Goal: Information Seeking & Learning: Learn about a topic

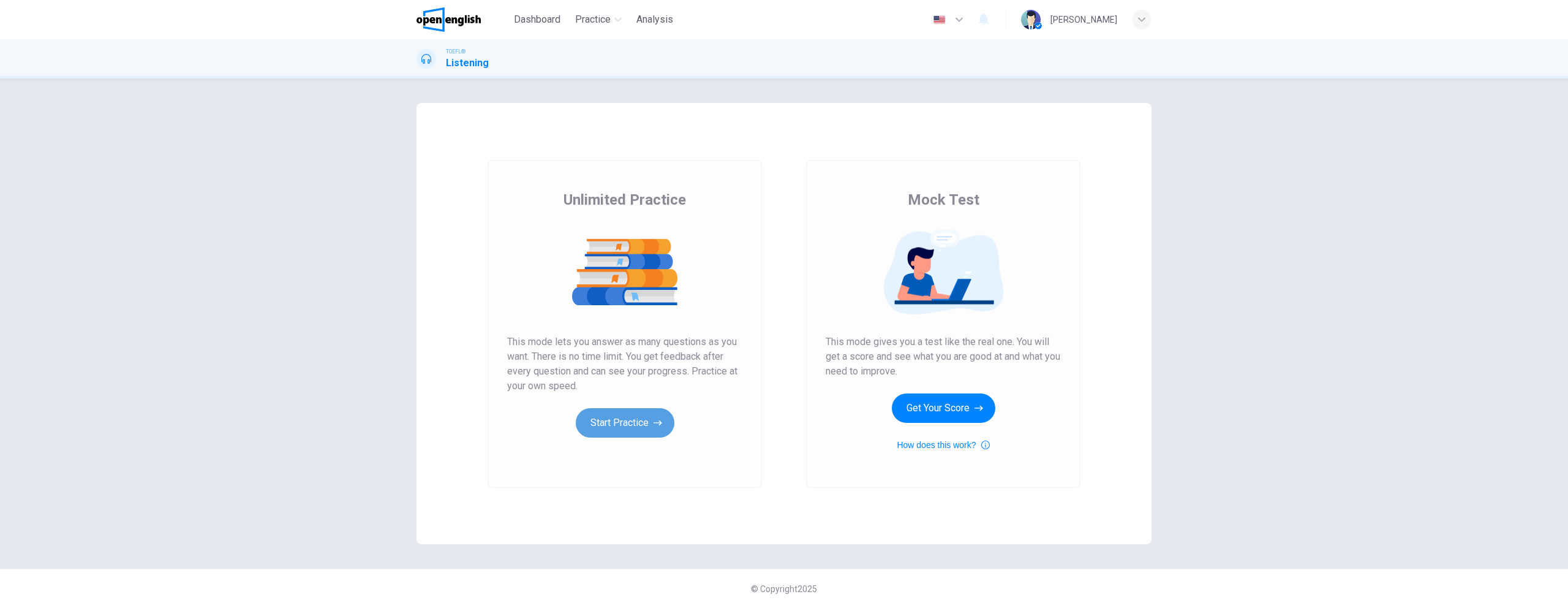
click at [665, 423] on button "Start Practice" at bounding box center [625, 422] width 99 height 29
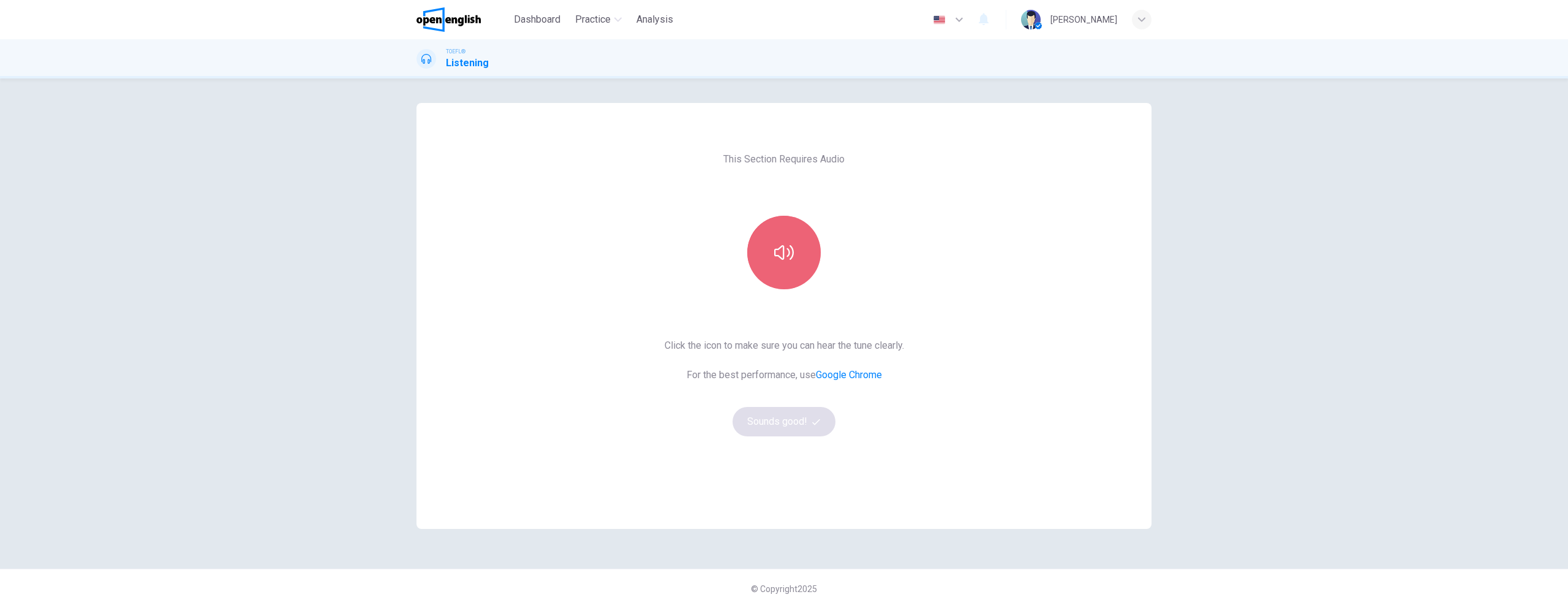
click at [802, 257] on button "button" at bounding box center [784, 253] width 74 height 74
click at [793, 424] on button "Sounds good!" at bounding box center [784, 421] width 103 height 29
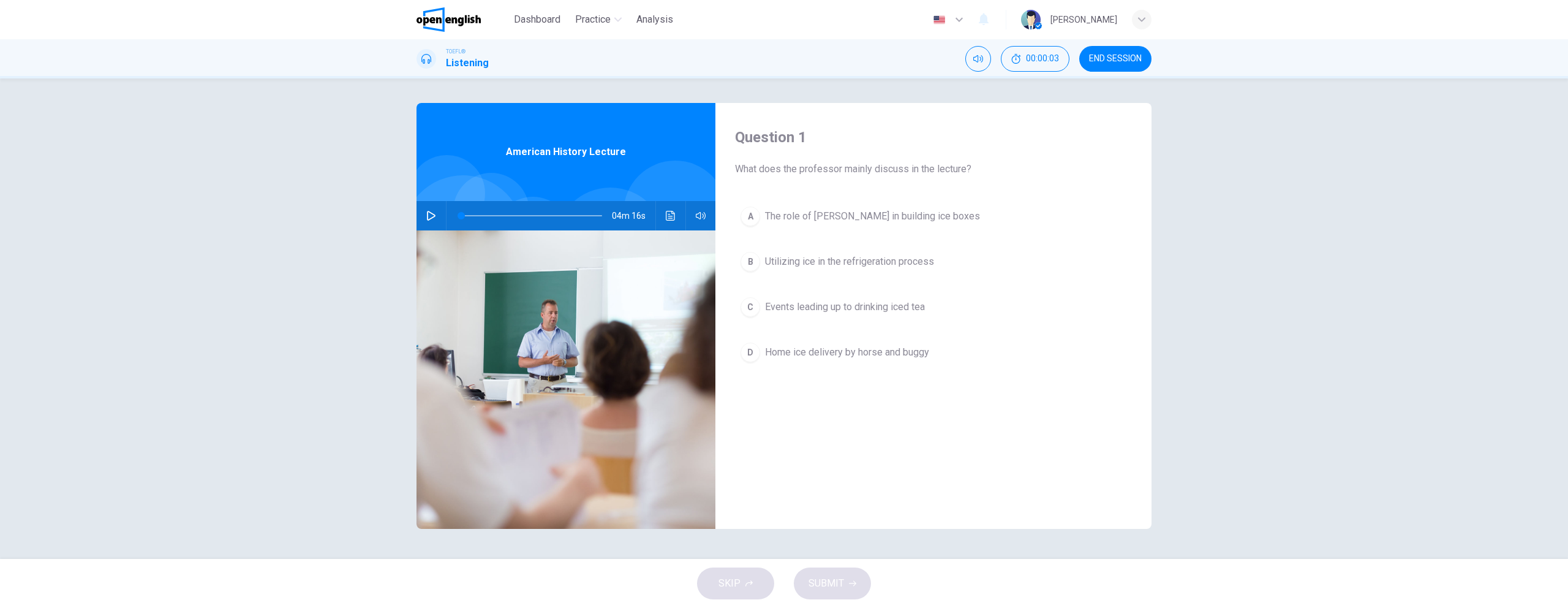
click at [419, 199] on div at bounding box center [463, 235] width 121 height 121
click at [430, 217] on icon "button" at bounding box center [431, 216] width 10 height 10
click at [430, 217] on icon "button" at bounding box center [431, 215] width 7 height 7
click at [430, 217] on icon "button" at bounding box center [431, 216] width 10 height 10
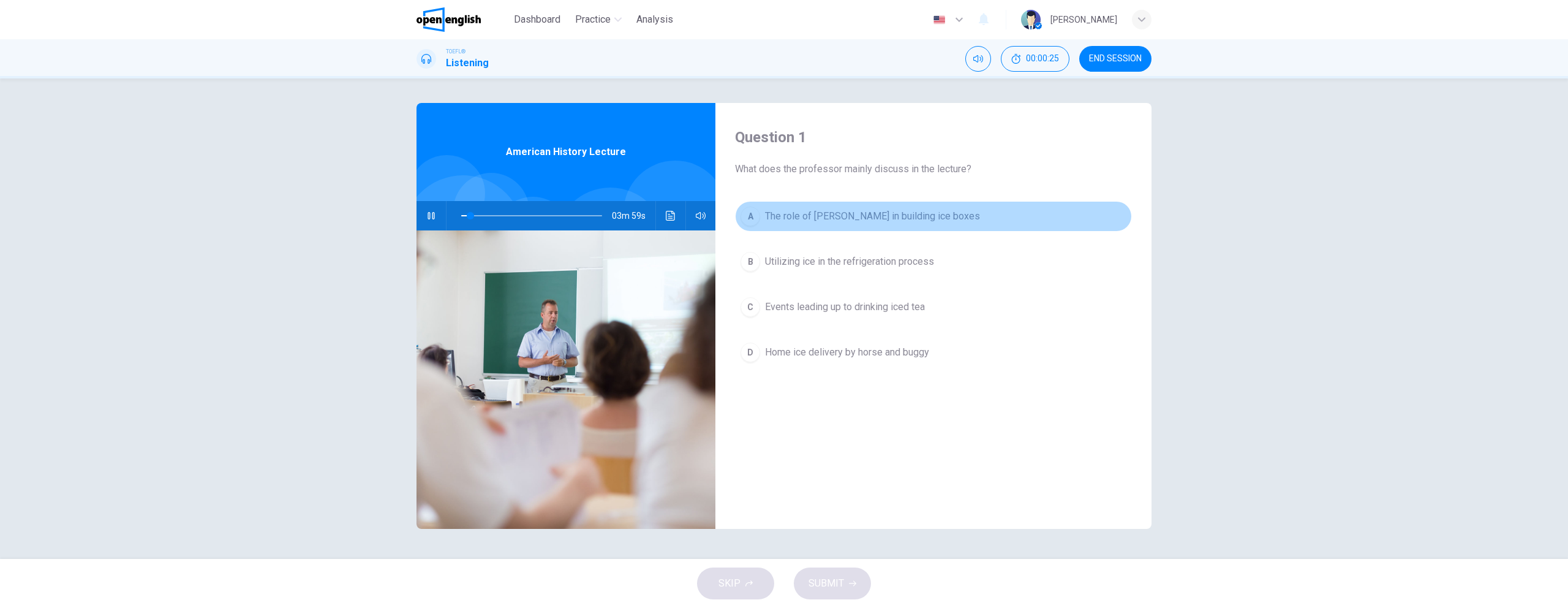
click at [754, 221] on div "A" at bounding box center [751, 217] width 20 height 20
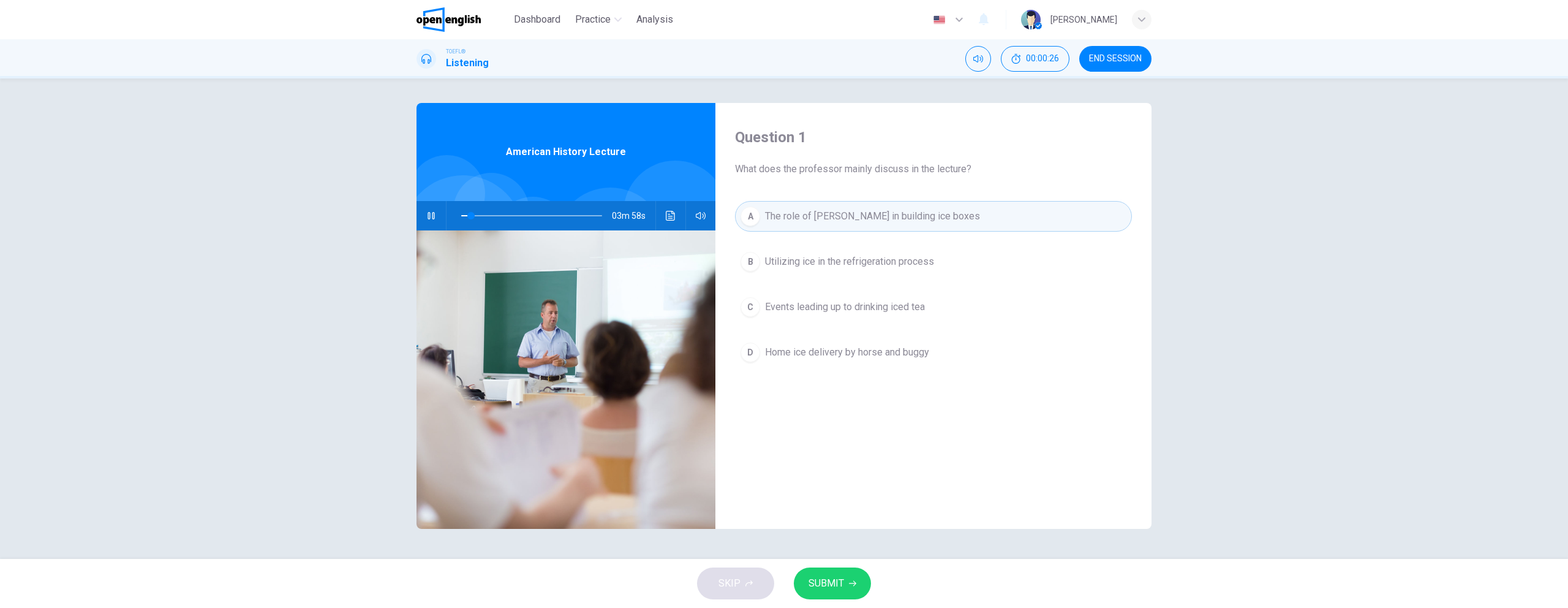
click at [848, 584] on icon "button" at bounding box center [851, 583] width 7 height 7
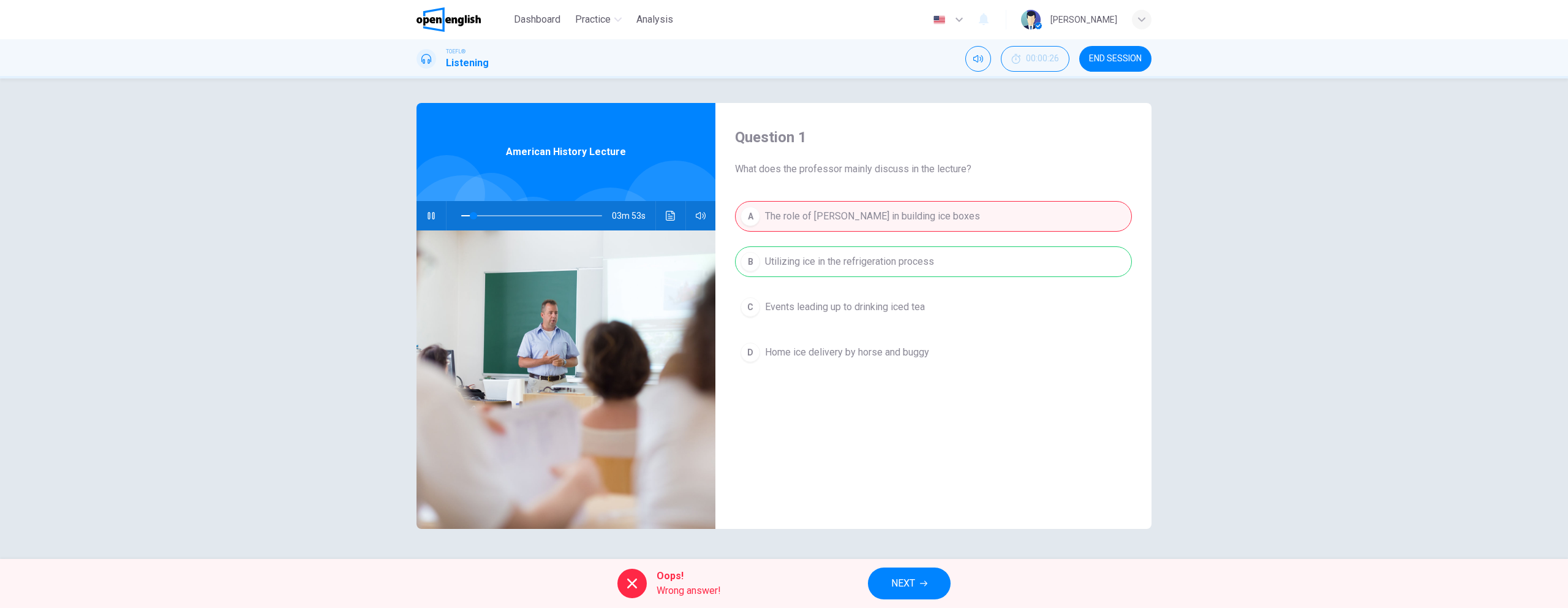
click at [891, 591] on span "NEXT" at bounding box center [903, 583] width 24 height 17
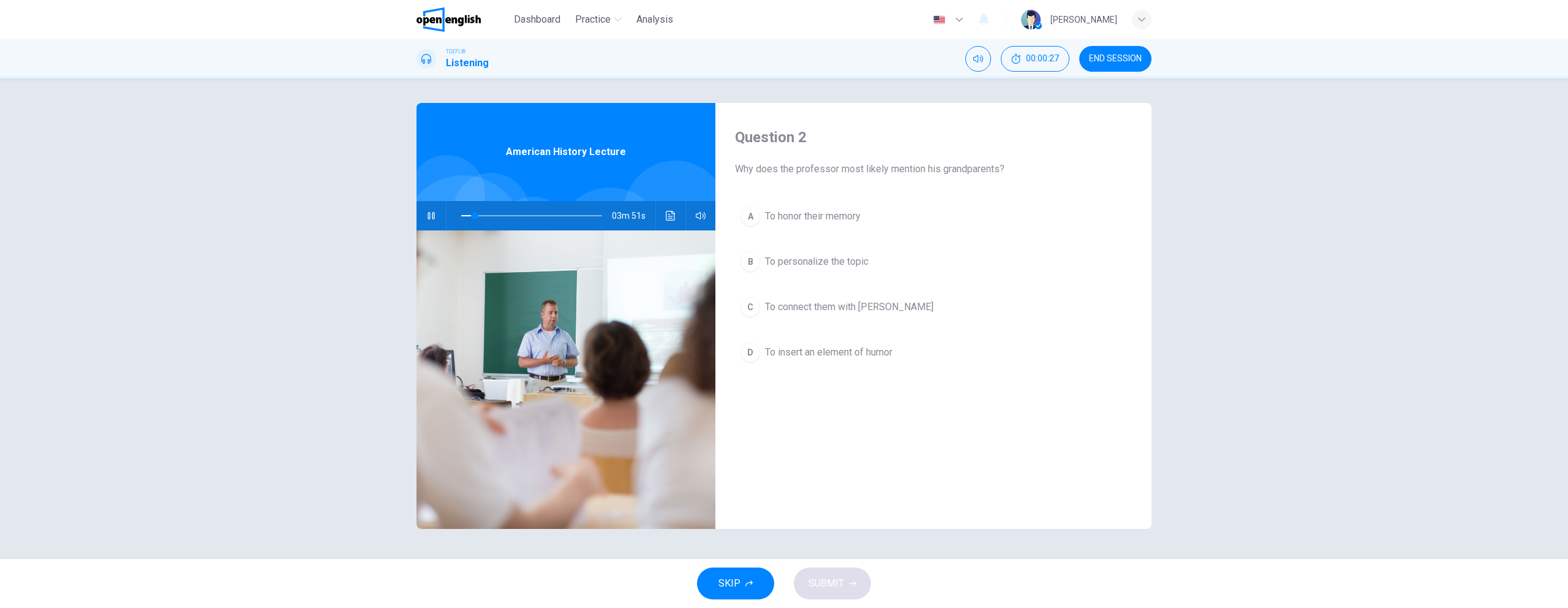
click at [432, 216] on icon "button" at bounding box center [431, 216] width 10 height 10
click at [431, 224] on button "button" at bounding box center [432, 215] width 20 height 29
click at [436, 213] on button "button" at bounding box center [432, 215] width 20 height 29
type input "**"
click at [1115, 54] on span "END SESSION" at bounding box center [1115, 59] width 53 height 10
